Goal: Find specific page/section: Find specific page/section

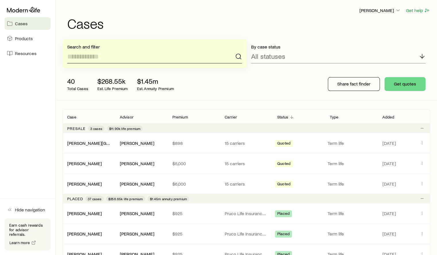
click at [86, 55] on input at bounding box center [154, 57] width 175 height 14
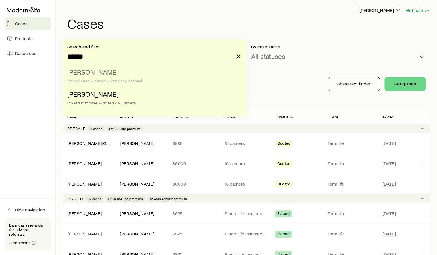
click at [91, 74] on span "[PERSON_NAME]" at bounding box center [92, 72] width 51 height 8
type input "**********"
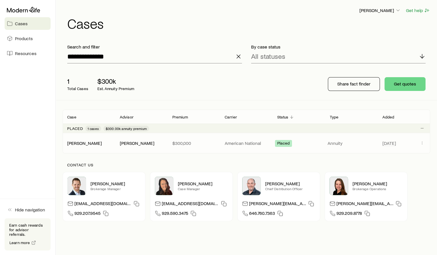
click at [280, 143] on span "Placed" at bounding box center [283, 144] width 12 height 6
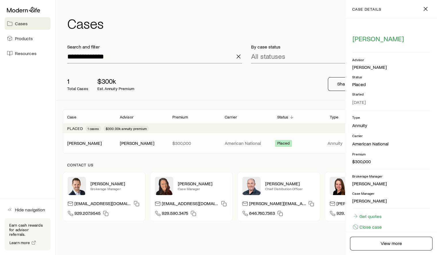
scroll to position [8, 0]
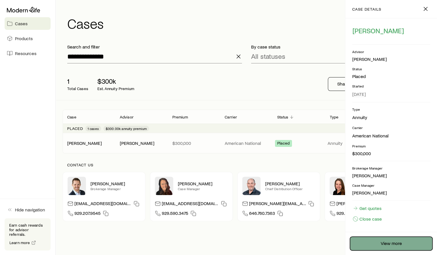
click at [383, 249] on link "View more" at bounding box center [391, 244] width 82 height 14
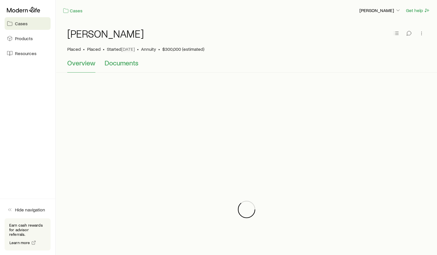
click at [124, 64] on span "Documents" at bounding box center [122, 63] width 34 height 8
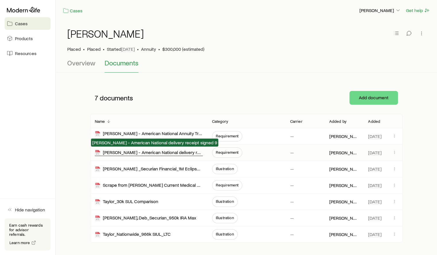
click at [177, 150] on div "[PERSON_NAME] - American National delivery receipt signed 9" at bounding box center [149, 153] width 108 height 7
